Goal: Information Seeking & Learning: Learn about a topic

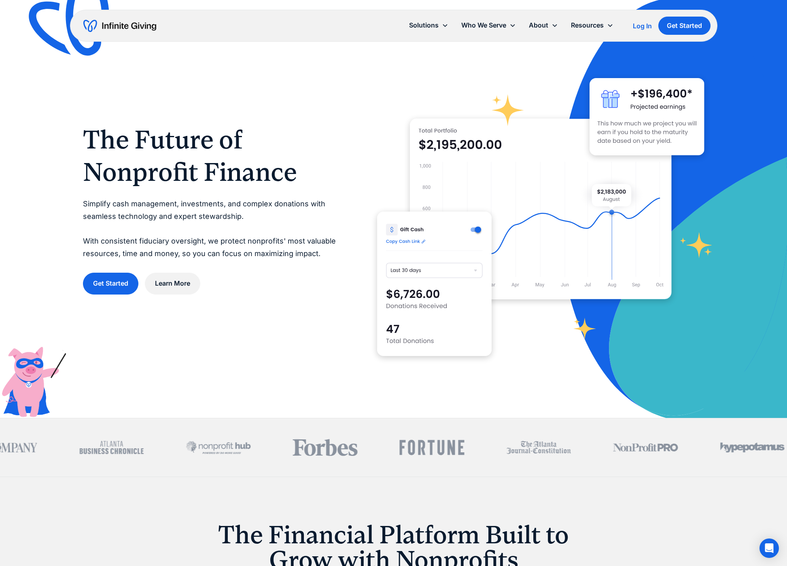
click at [640, 25] on div "Log In" at bounding box center [642, 26] width 19 height 6
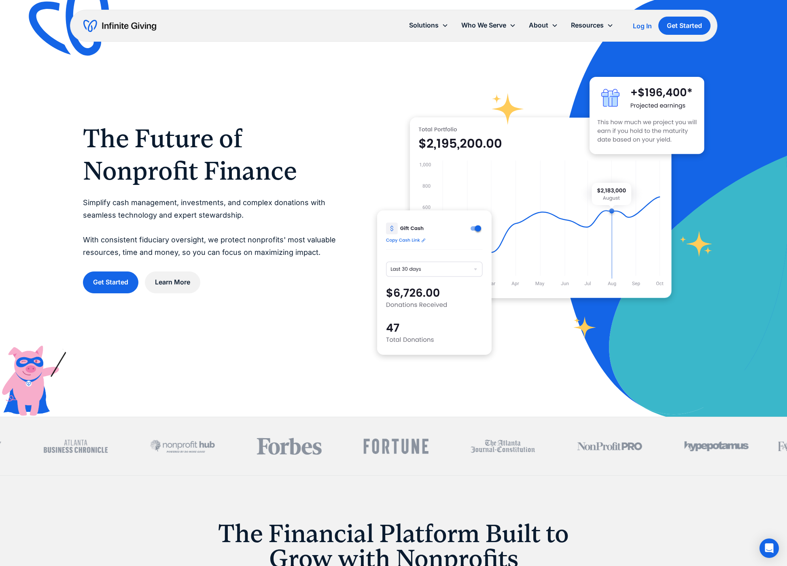
scroll to position [2, 0]
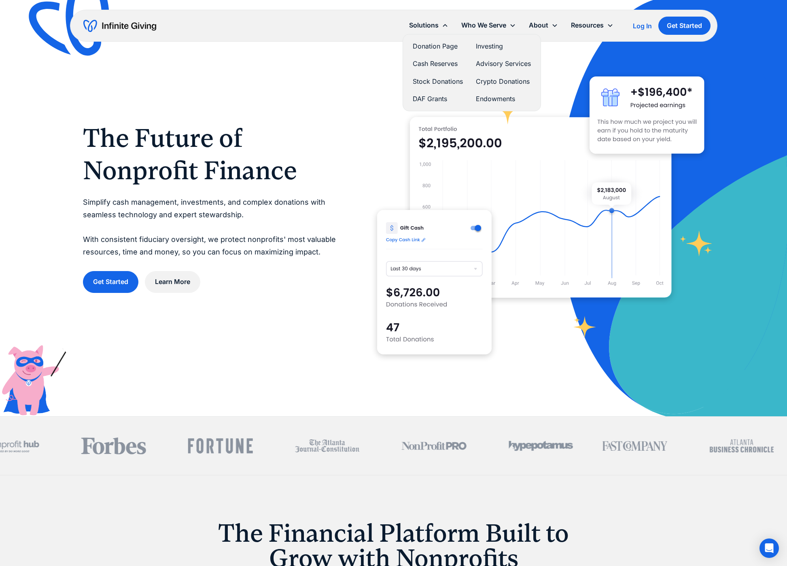
click at [487, 64] on link "Advisory Services" at bounding box center [503, 63] width 55 height 11
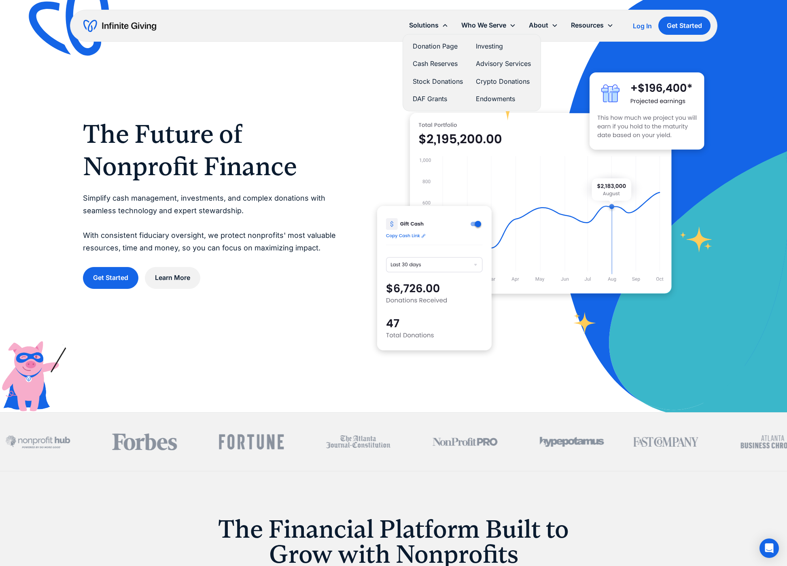
scroll to position [0, 0]
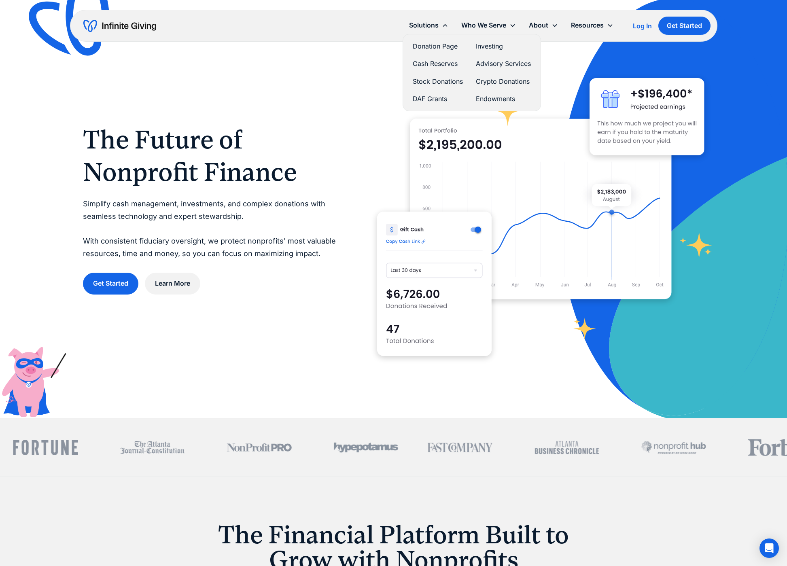
click at [492, 45] on link "Investing" at bounding box center [503, 46] width 55 height 11
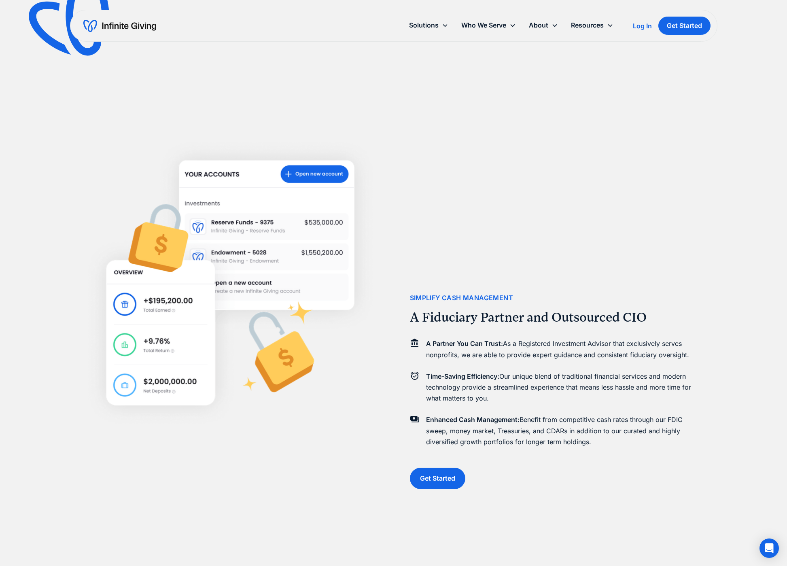
scroll to position [944, 0]
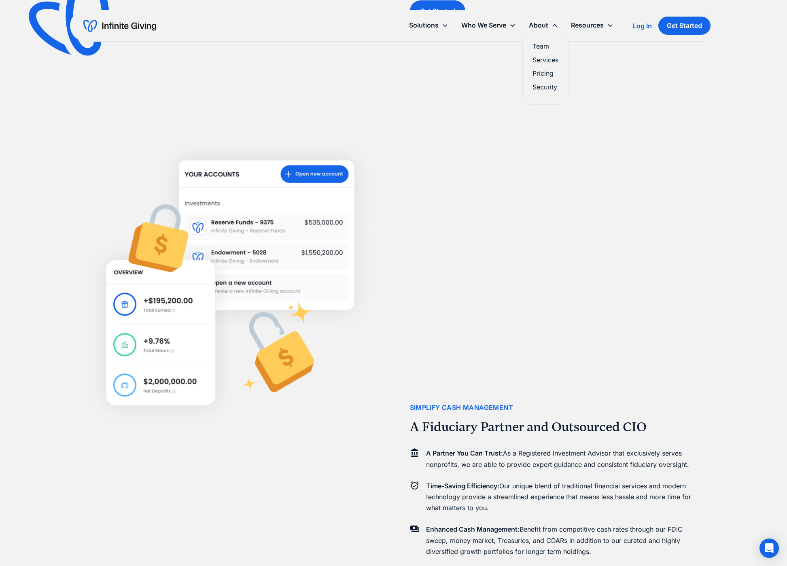
click at [542, 85] on link "Security" at bounding box center [545, 87] width 26 height 11
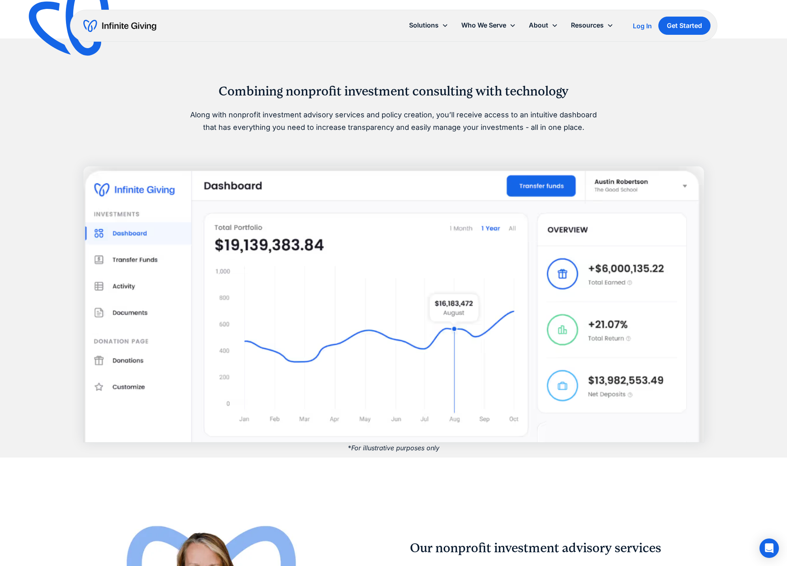
scroll to position [644, 0]
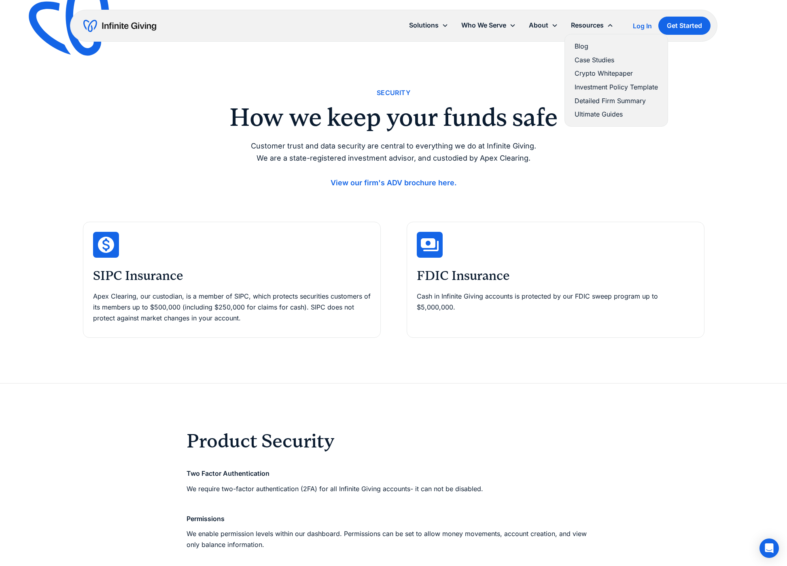
click at [580, 47] on link "Blog" at bounding box center [615, 46] width 83 height 11
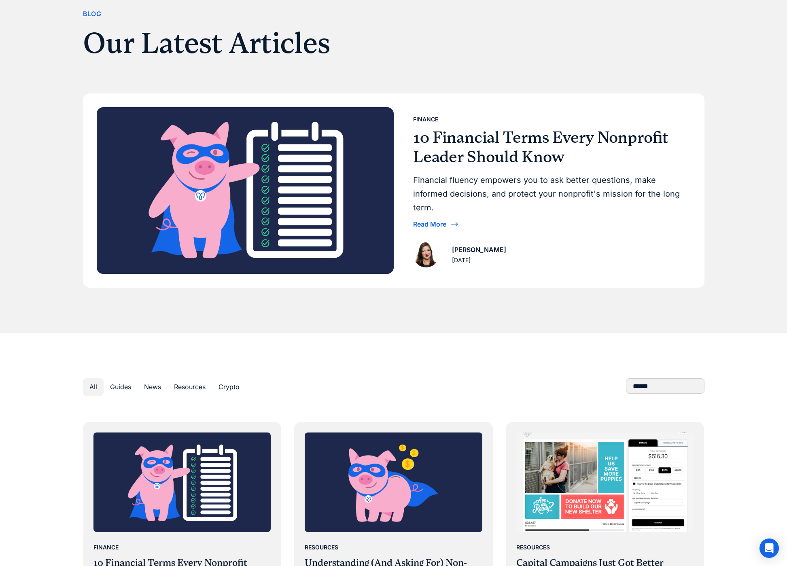
scroll to position [77, 0]
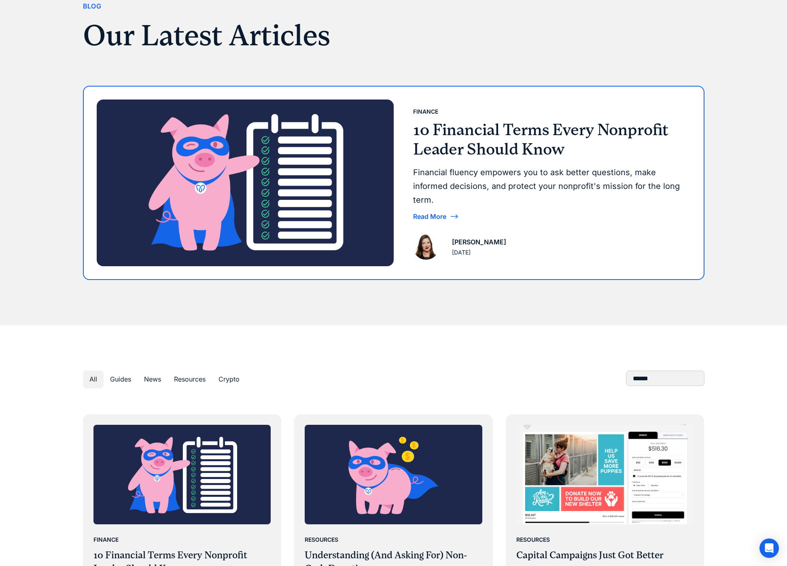
click at [338, 150] on img at bounding box center [245, 183] width 297 height 167
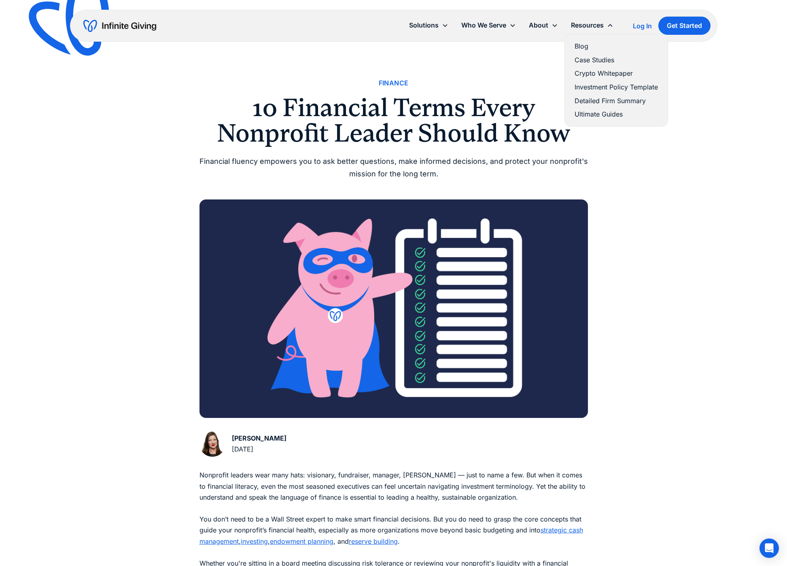
click at [598, 74] on link "Crypto Whitepaper" at bounding box center [615, 73] width 83 height 11
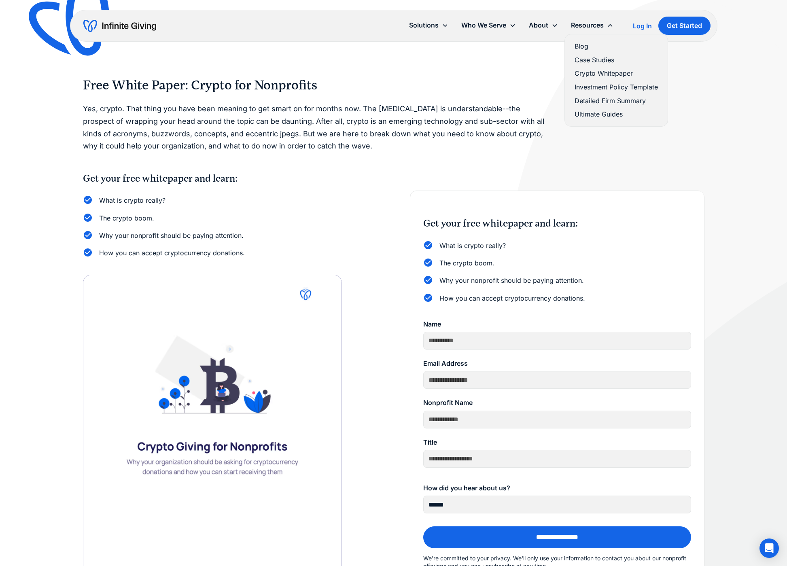
click at [589, 115] on link "Ultimate Guides" at bounding box center [615, 114] width 83 height 11
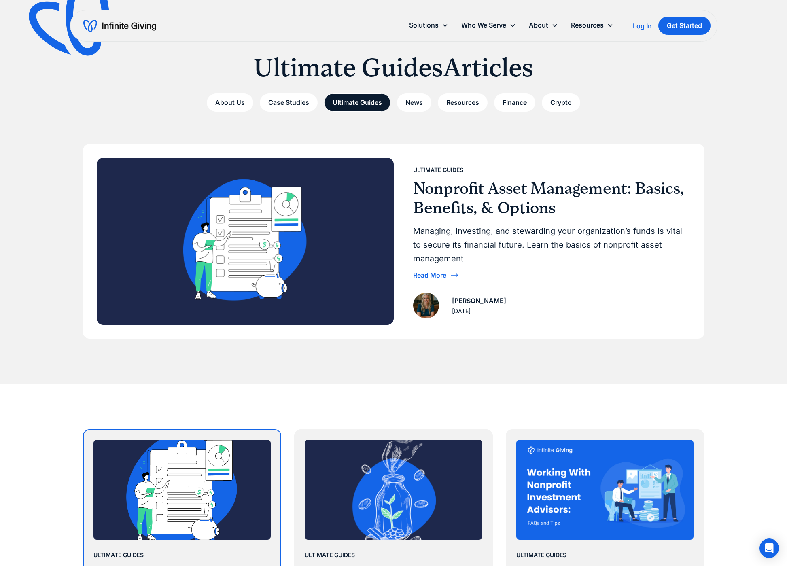
scroll to position [45, 0]
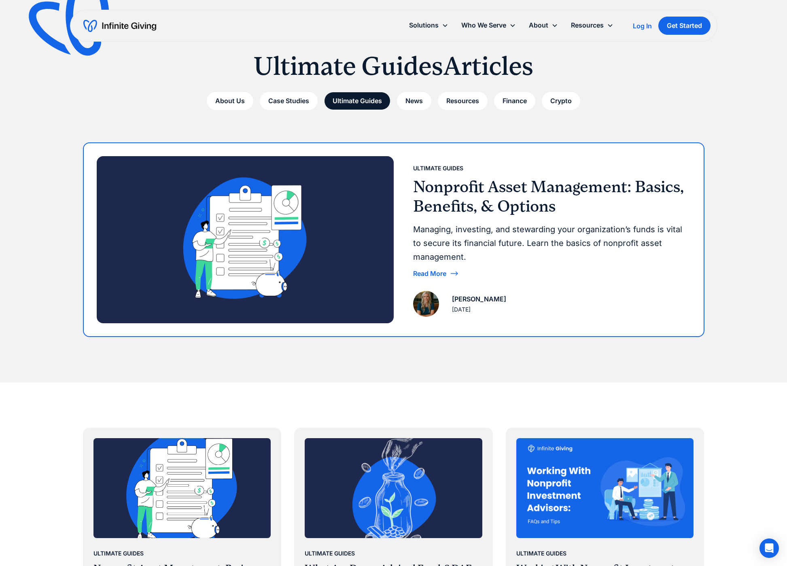
click at [435, 270] on div "Read More" at bounding box center [429, 273] width 33 height 6
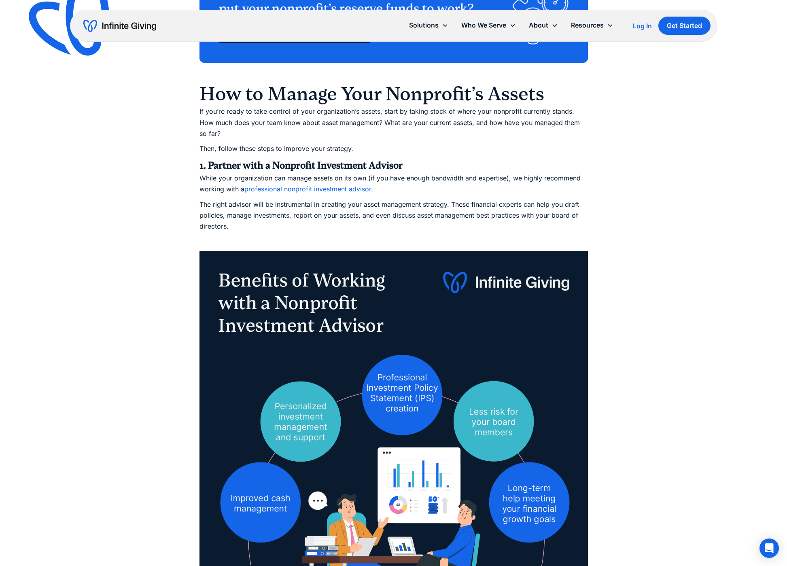
scroll to position [1666, 0]
